Goal: Information Seeking & Learning: Understand process/instructions

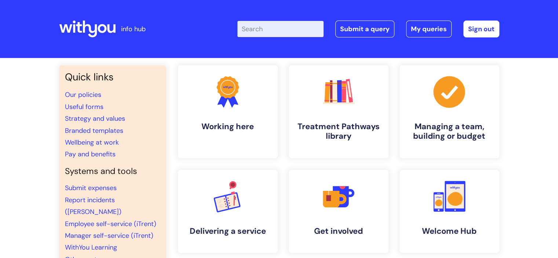
click at [267, 29] on input "Enter your search term here..." at bounding box center [280, 29] width 86 height 16
type input "my journey plan"
click button "Search" at bounding box center [0, 0] width 0 height 0
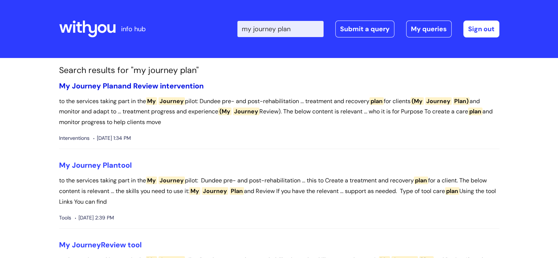
click at [153, 85] on link "My Journey Plan and Review intervention" at bounding box center [131, 86] width 145 height 10
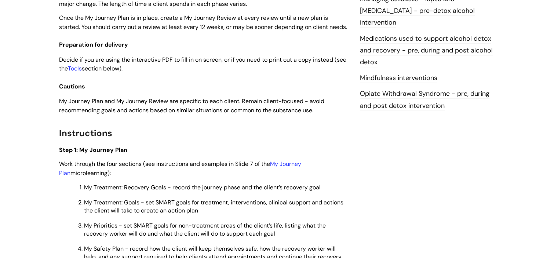
scroll to position [844, 0]
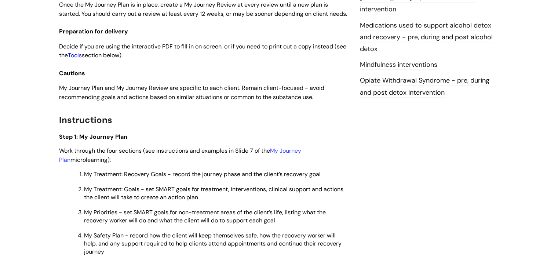
click at [82, 59] on link "Tools" at bounding box center [75, 55] width 14 height 8
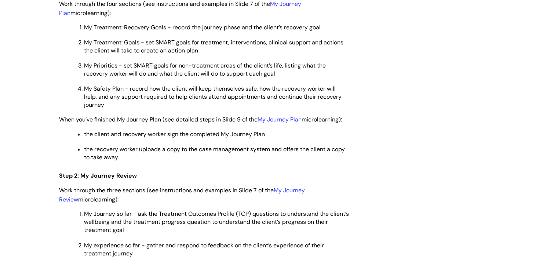
scroll to position [954, 0]
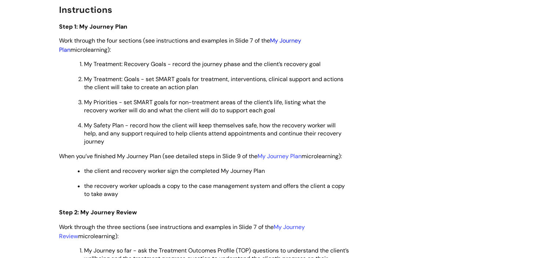
click at [291, 53] on link "My Journey Plan" at bounding box center [180, 45] width 242 height 17
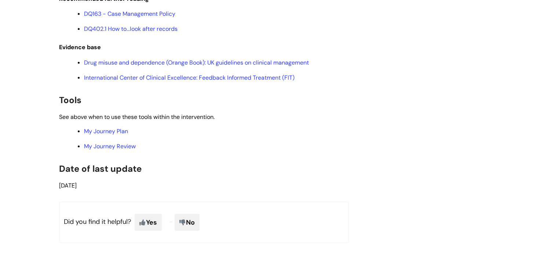
scroll to position [1577, 0]
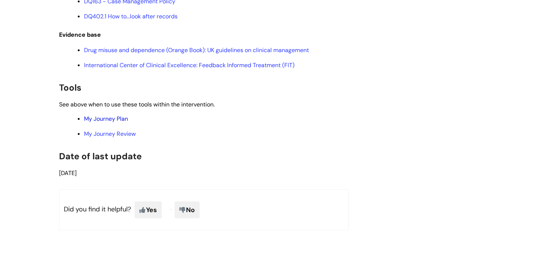
click at [107, 123] on link "My Journey Plan" at bounding box center [106, 119] width 44 height 8
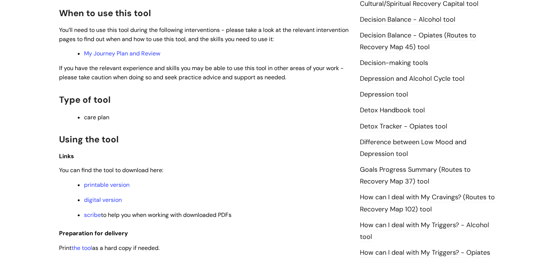
scroll to position [514, 0]
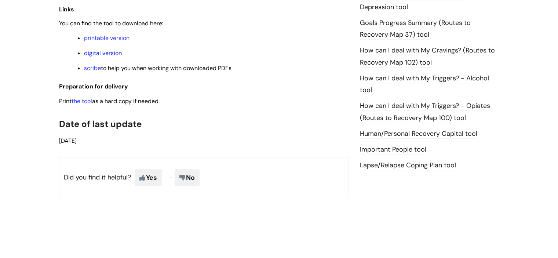
click at [108, 54] on link "digital version" at bounding box center [103, 53] width 38 height 8
